Goal: Complete application form

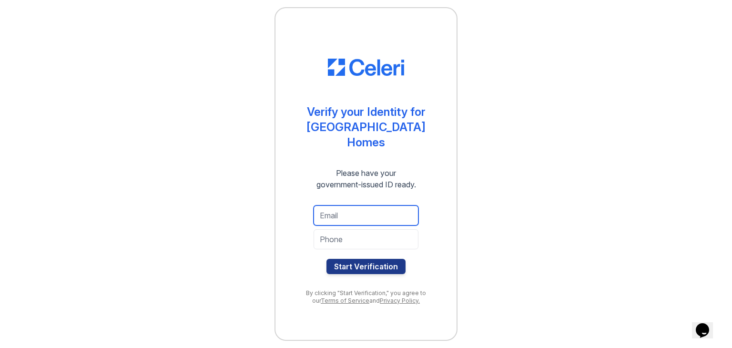
click at [358, 215] on input "email" at bounding box center [366, 215] width 105 height 20
click at [394, 221] on input "@gmailisiah" at bounding box center [366, 215] width 105 height 20
type input "@"
type input "I"
type input "isiah513388@gmail.com"
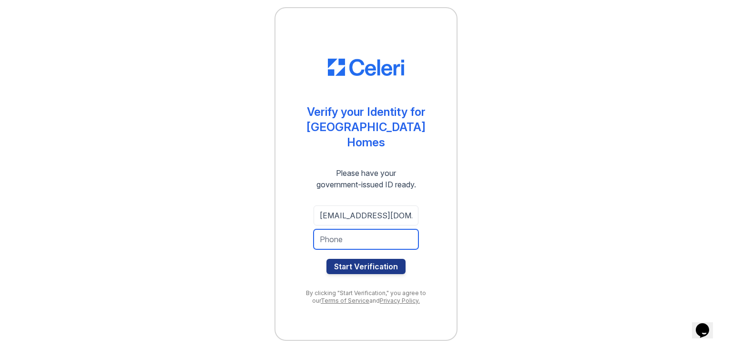
click at [339, 244] on input "tel" at bounding box center [366, 239] width 105 height 20
type input "8325382940"
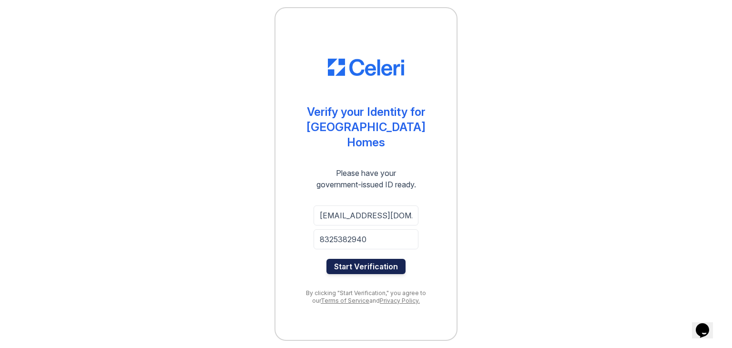
click at [372, 268] on button "Start Verification" at bounding box center [365, 266] width 79 height 15
drag, startPoint x: 349, startPoint y: 264, endPoint x: 349, endPoint y: 257, distance: 7.1
click at [349, 263] on button "Start Verification" at bounding box center [365, 266] width 79 height 15
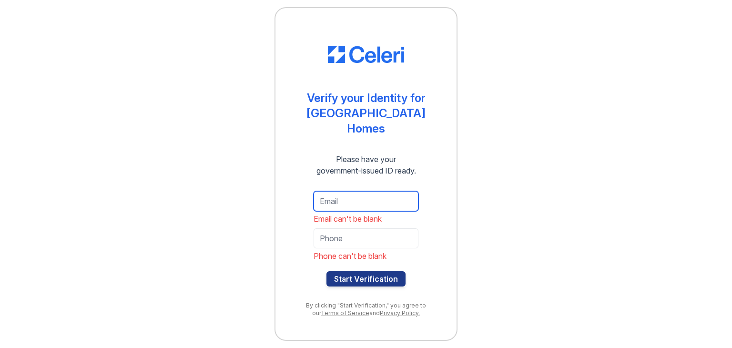
click at [348, 201] on input "email" at bounding box center [366, 201] width 105 height 20
type input "isiah513388@gmail.com"
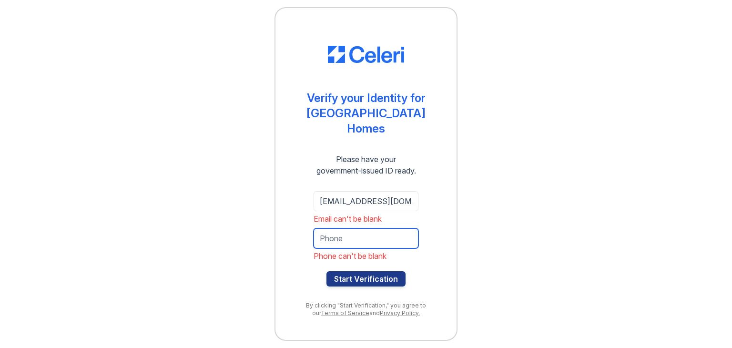
click at [340, 232] on input "tel" at bounding box center [366, 238] width 105 height 20
type input "8325382940"
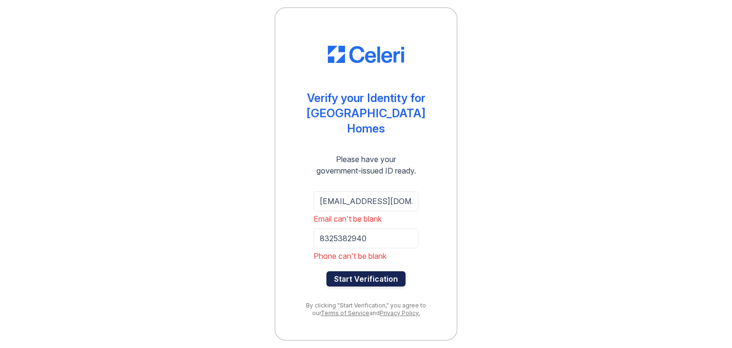
click at [372, 279] on button "Start Verification" at bounding box center [365, 278] width 79 height 15
